Goal: Task Accomplishment & Management: Complete application form

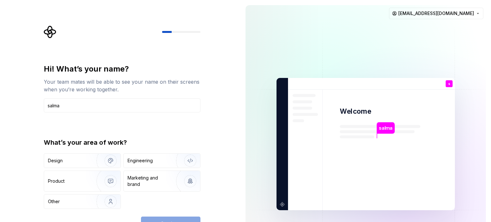
type input "salma"
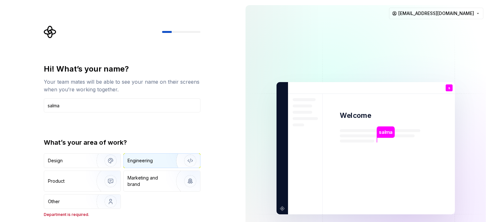
click at [148, 161] on div "Engineering" at bounding box center [140, 161] width 25 height 6
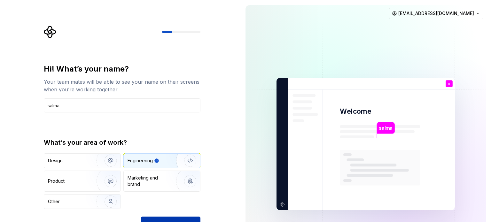
click at [188, 218] on button "Continue" at bounding box center [170, 224] width 59 height 14
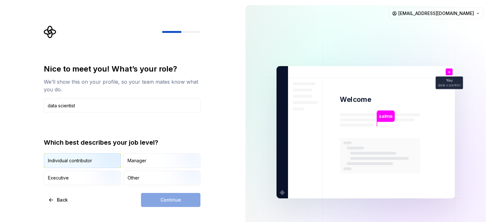
type input "data scientist"
click at [98, 163] on img "button" at bounding box center [105, 168] width 41 height 43
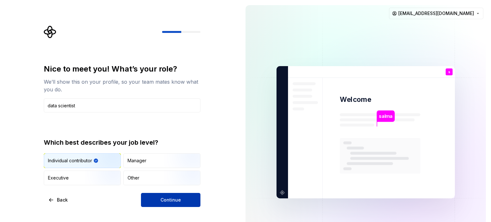
click at [180, 200] on span "Continue" at bounding box center [170, 200] width 20 height 6
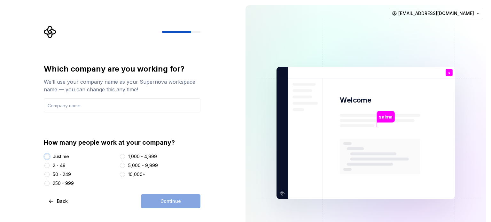
click at [49, 157] on button "Just me" at bounding box center [46, 156] width 5 height 5
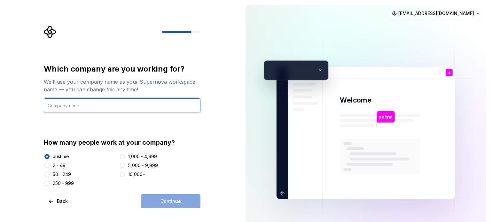
click at [145, 109] on input "text" at bounding box center [122, 105] width 157 height 14
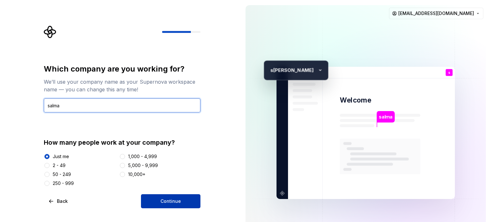
type input "salma"
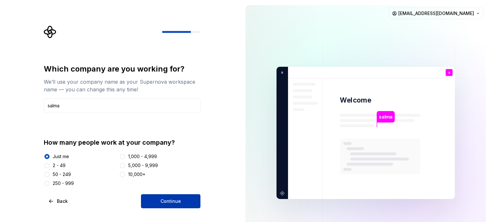
click at [174, 198] on button "Continue" at bounding box center [170, 201] width 59 height 14
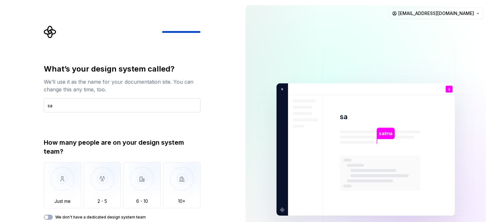
type input "s"
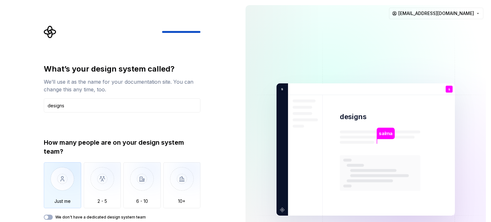
type input "designs"
click at [51, 180] on img "button" at bounding box center [62, 183] width 37 height 43
type button "Only one person"
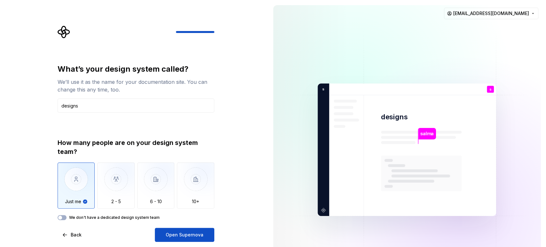
drag, startPoint x: 423, startPoint y: 4, endPoint x: 234, endPoint y: 213, distance: 282.1
click at [234, 213] on div "What’s your design system called? We’ll use it as the name for your documentati…" at bounding box center [134, 149] width 268 height 299
click at [184, 222] on div "What’s your design system called? We’ll use it as the name for your documentati…" at bounding box center [136, 153] width 157 height 178
click at [187, 222] on button "Open Supernova" at bounding box center [184, 235] width 59 height 14
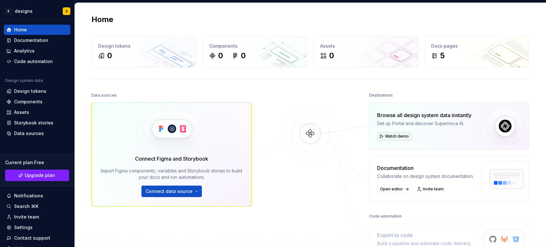
click at [390, 135] on span "Watch demo" at bounding box center [397, 136] width 24 height 5
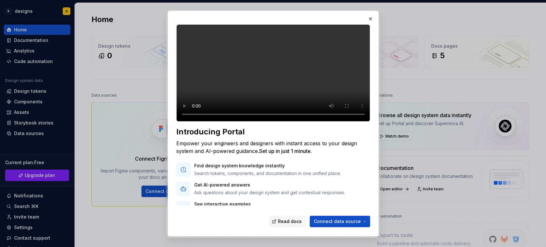
click at [322, 65] on video at bounding box center [273, 72] width 194 height 97
click at [372, 16] on button "button" at bounding box center [370, 18] width 9 height 9
